Goal: Register for event/course

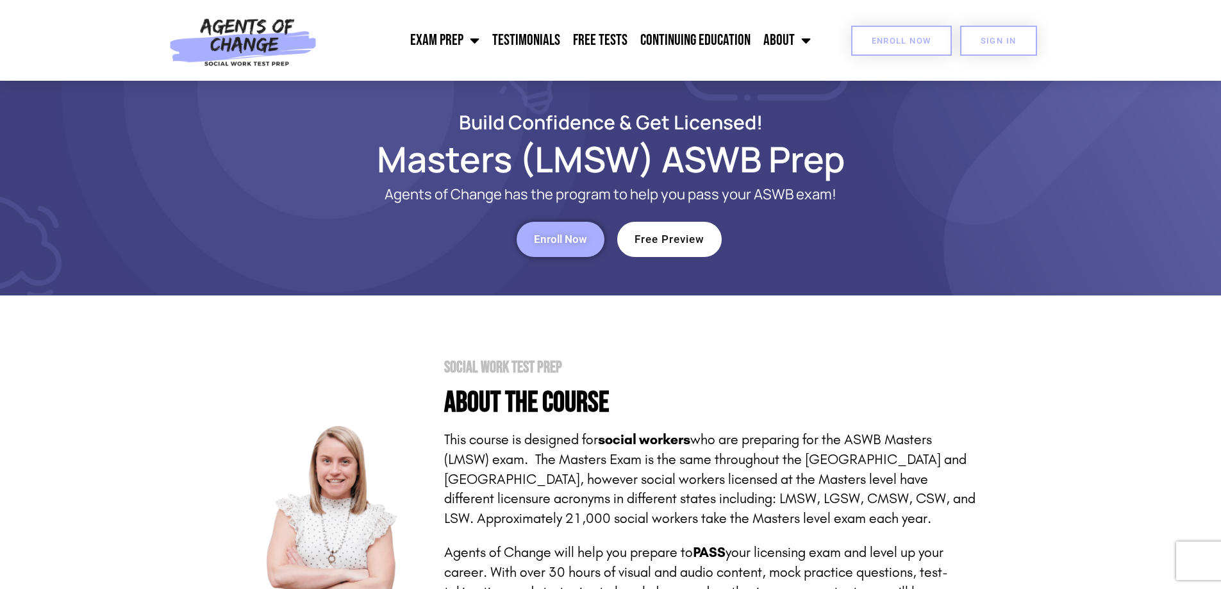
click at [919, 41] on span "Enroll Now" at bounding box center [902, 41] width 60 height 8
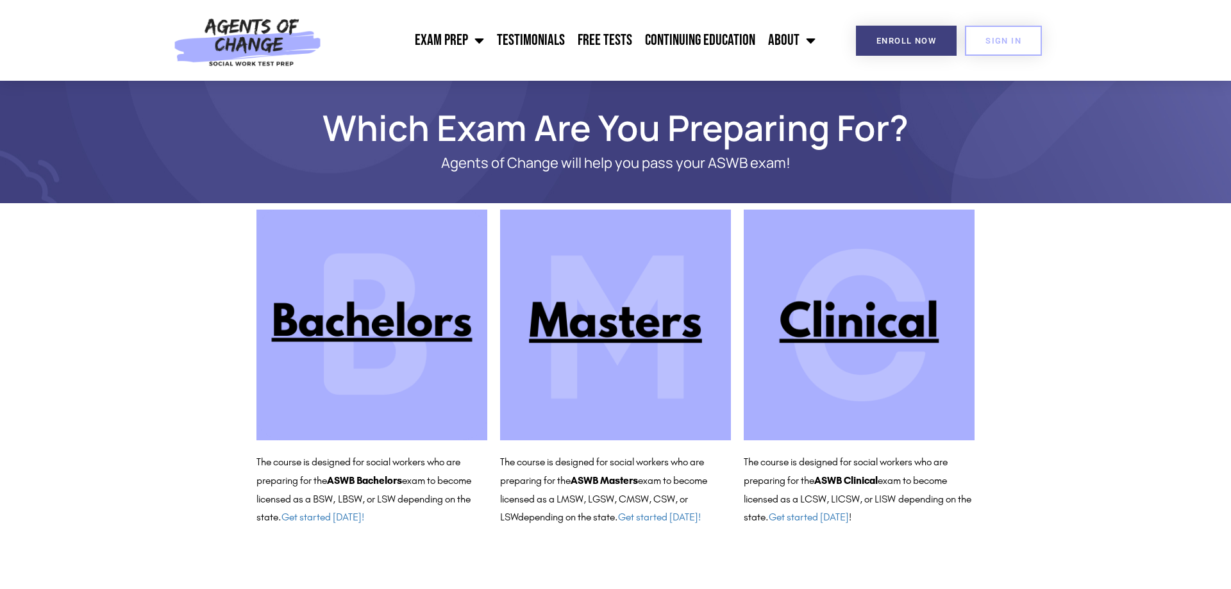
click at [850, 326] on img at bounding box center [859, 325] width 231 height 231
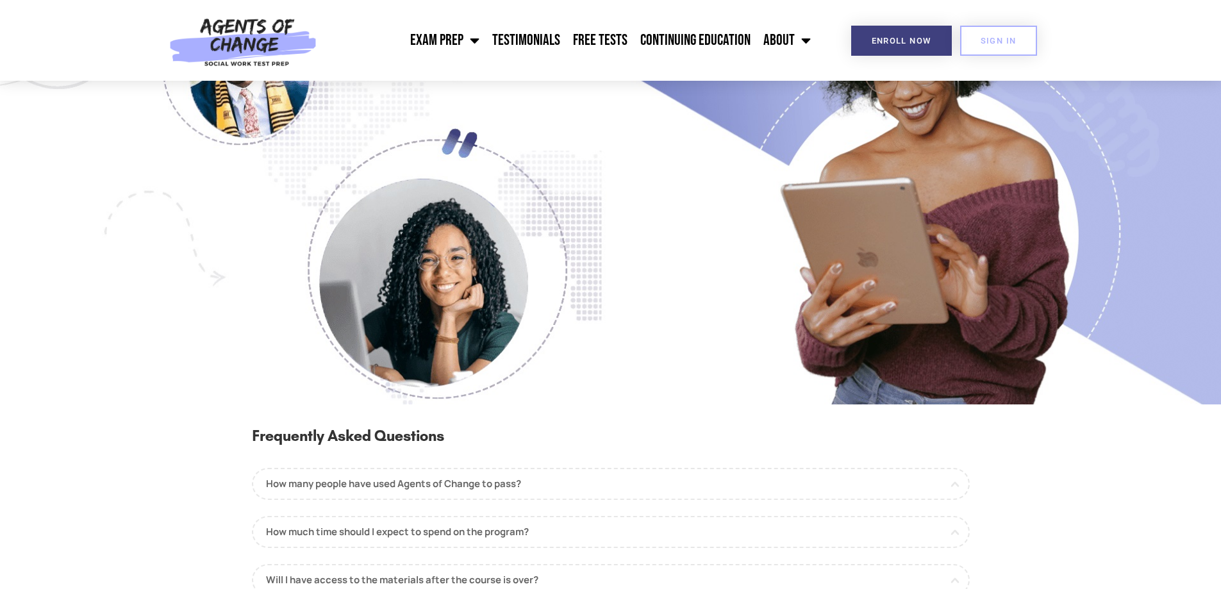
scroll to position [1090, 0]
